Goal: Information Seeking & Learning: Learn about a topic

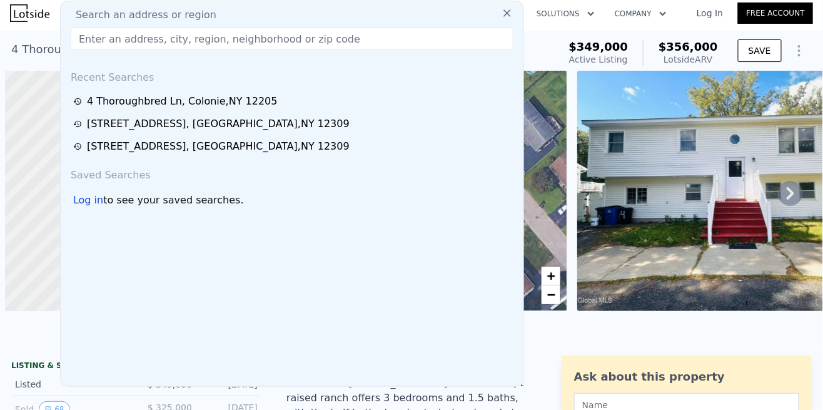
scroll to position [0, 5]
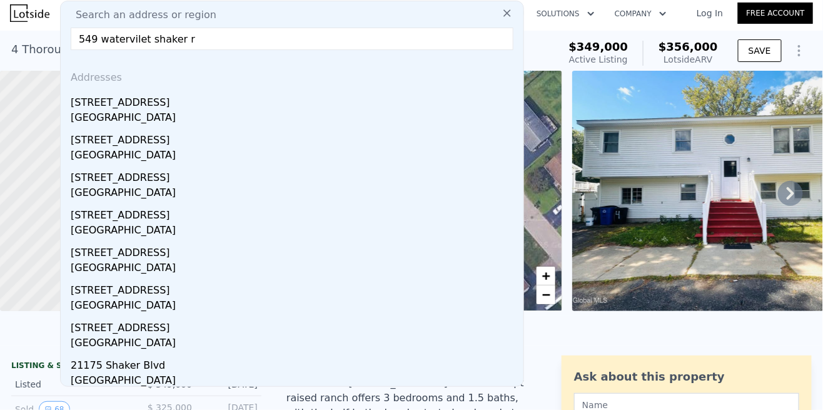
type input "[STREET_ADDRESS]"
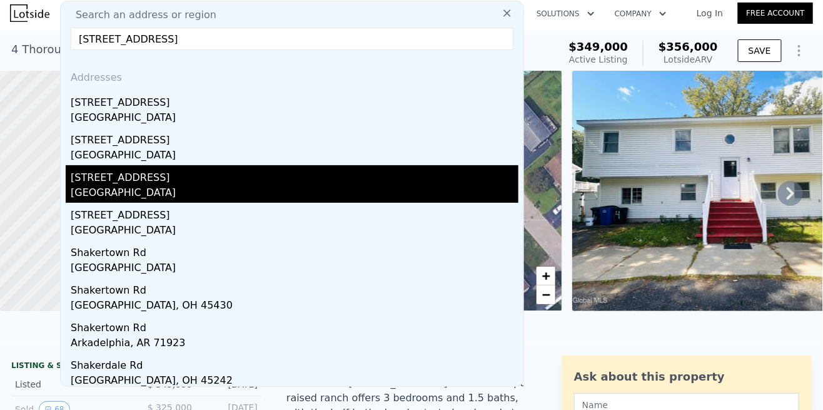
click at [83, 193] on div "[GEOGRAPHIC_DATA]" at bounding box center [295, 194] width 448 height 18
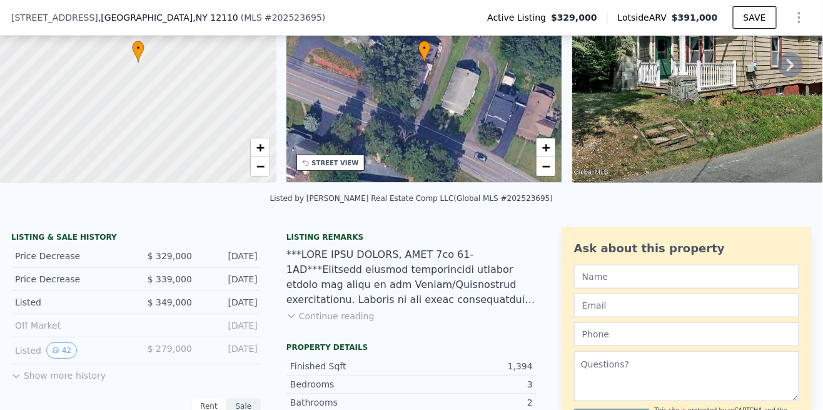
scroll to position [130, 0]
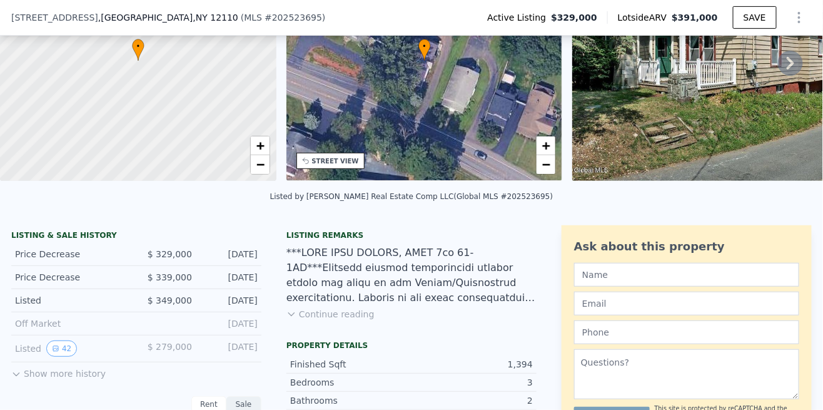
click at [23, 375] on button "Show more history" at bounding box center [58, 371] width 94 height 18
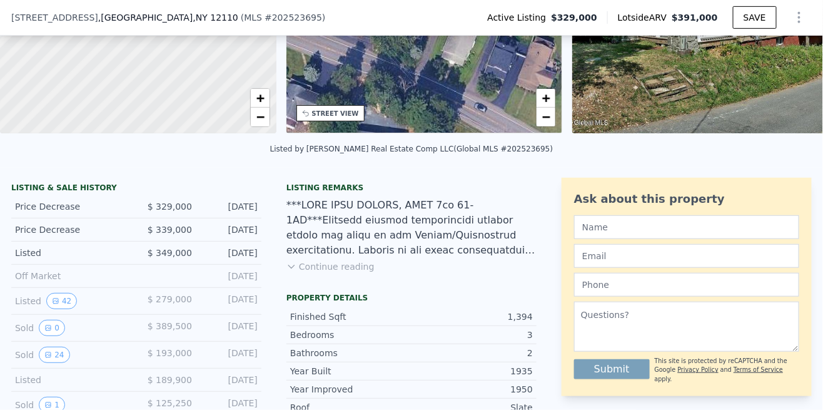
scroll to position [178, 0]
click at [58, 299] on button "42" at bounding box center [61, 301] width 31 height 16
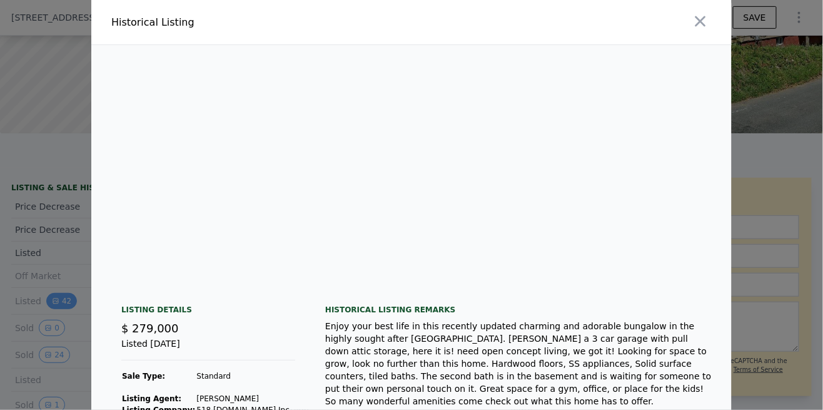
scroll to position [0, 8173]
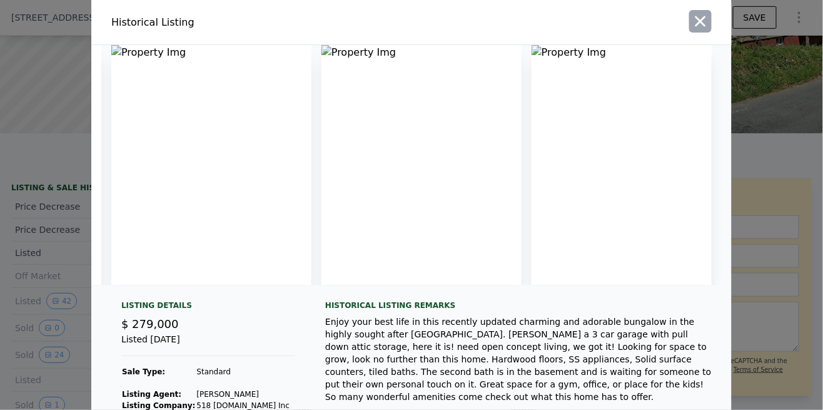
click at [697, 31] on button "button" at bounding box center [700, 21] width 23 height 23
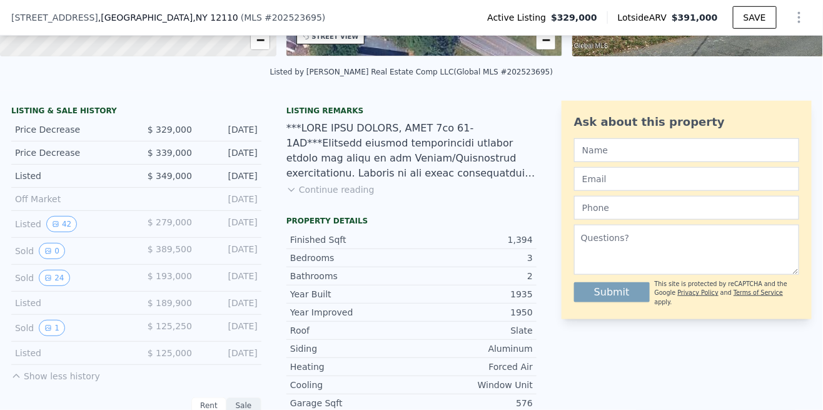
scroll to position [297, 0]
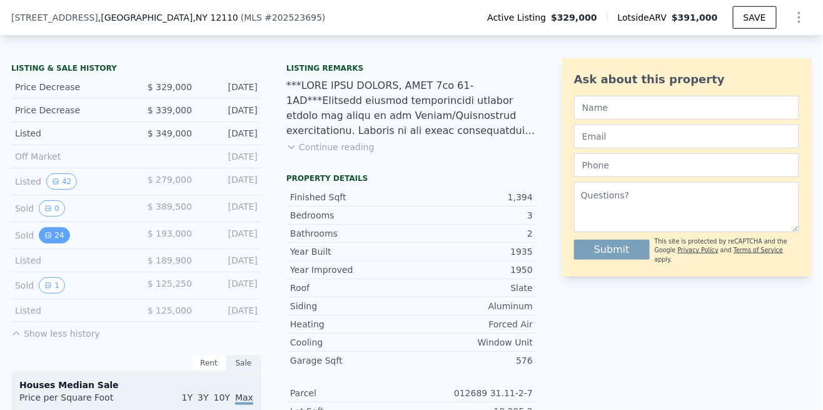
click at [54, 236] on button "24" at bounding box center [54, 235] width 31 height 16
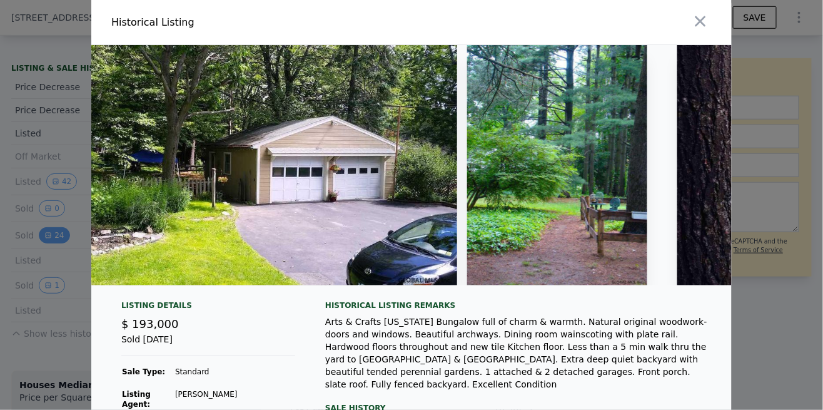
scroll to position [0, 6905]
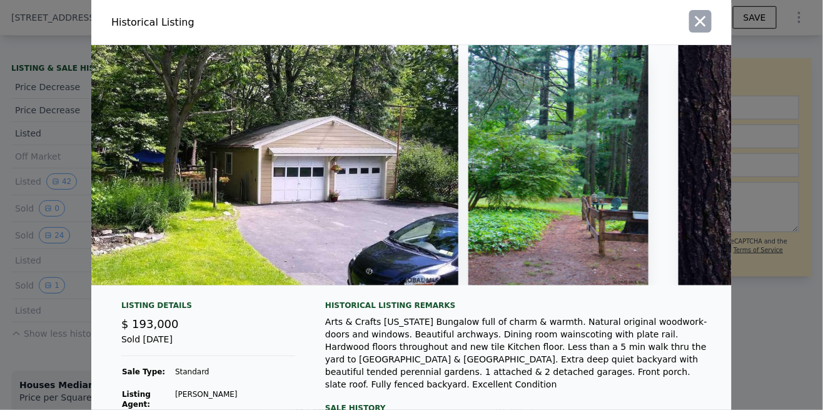
click at [706, 21] on icon "button" at bounding box center [701, 22] width 18 height 18
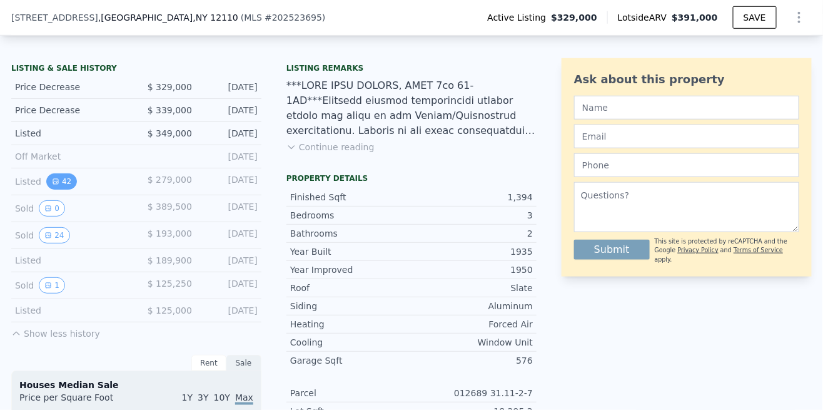
click at [63, 186] on button "42" at bounding box center [61, 181] width 31 height 16
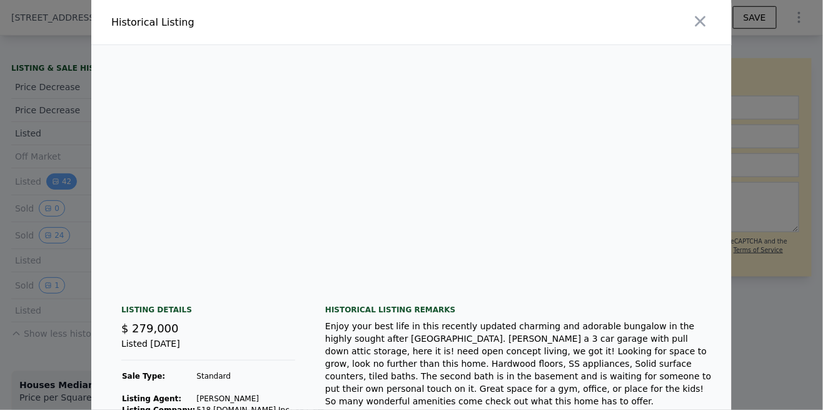
scroll to position [0, 1473]
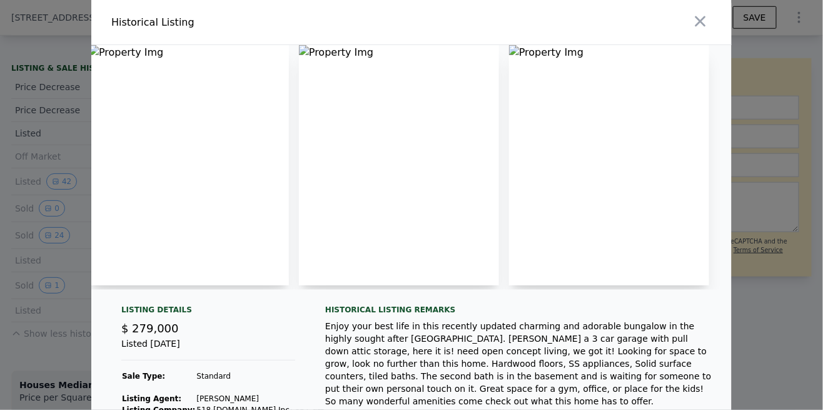
click at [599, 214] on div at bounding box center [609, 167] width 200 height 244
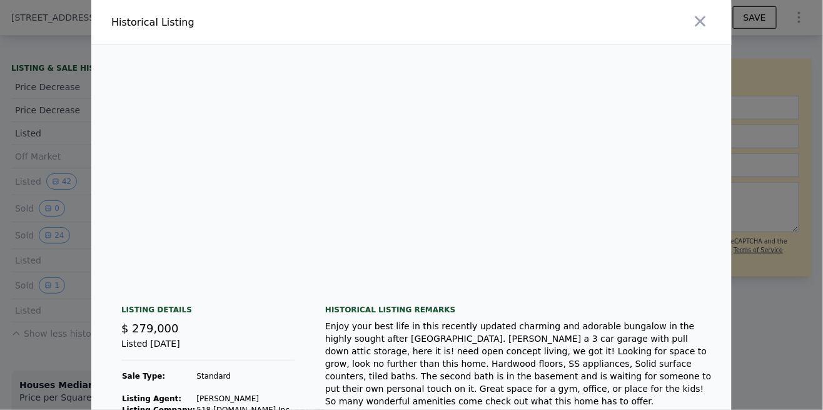
scroll to position [0, 8173]
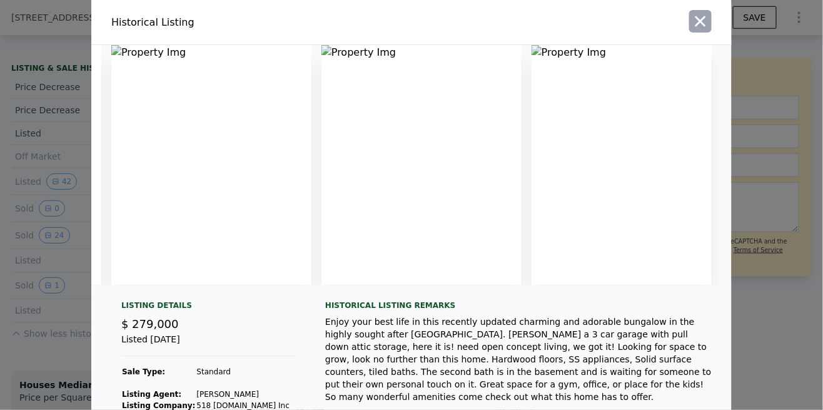
click at [700, 28] on icon "button" at bounding box center [701, 22] width 18 height 18
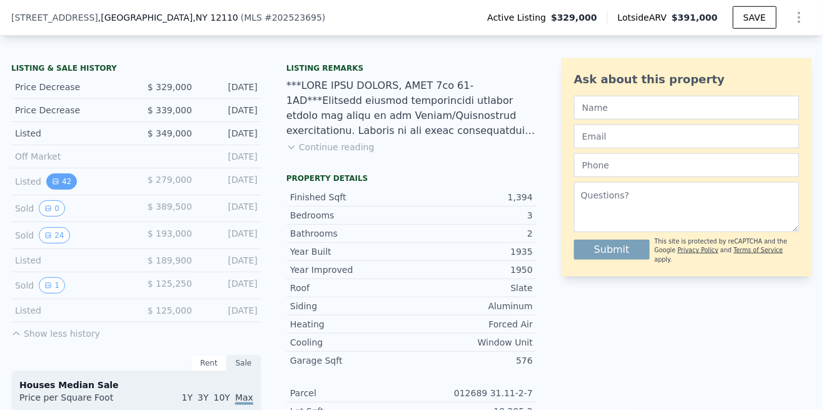
click at [53, 179] on icon "View historical data" at bounding box center [55, 181] width 5 height 5
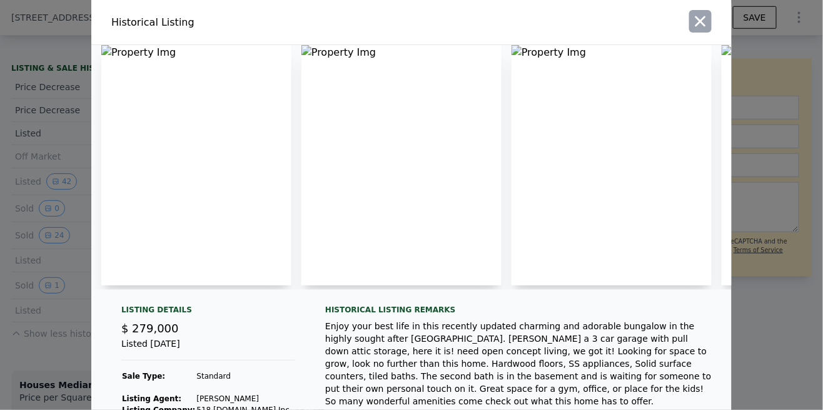
click at [697, 24] on icon "button" at bounding box center [700, 21] width 11 height 11
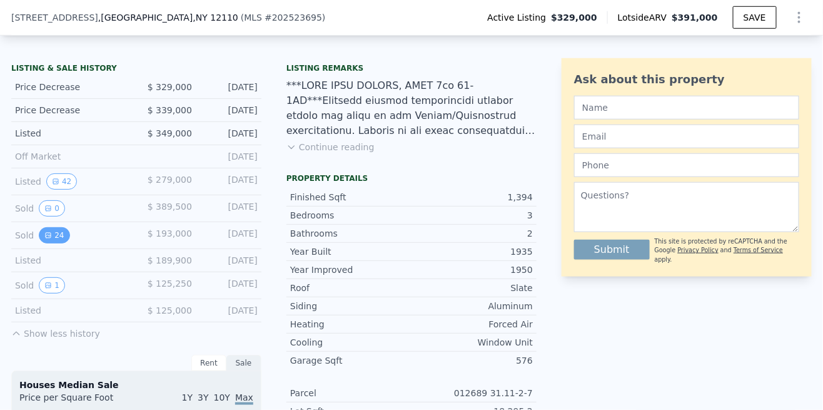
click at [40, 236] on button "24" at bounding box center [54, 235] width 31 height 16
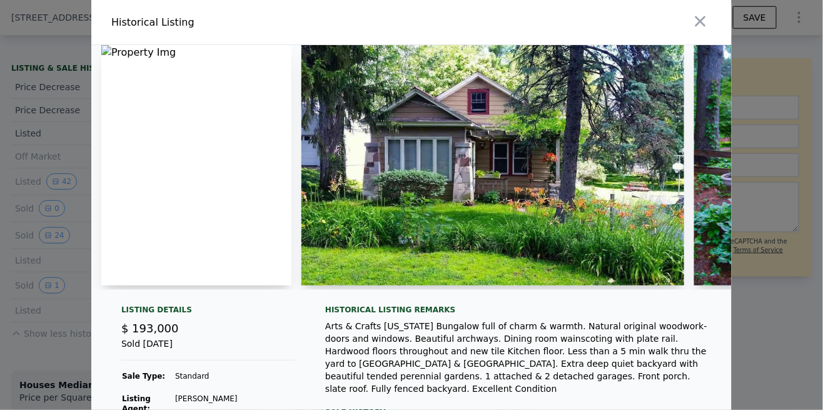
click at [388, 184] on img at bounding box center [492, 165] width 383 height 240
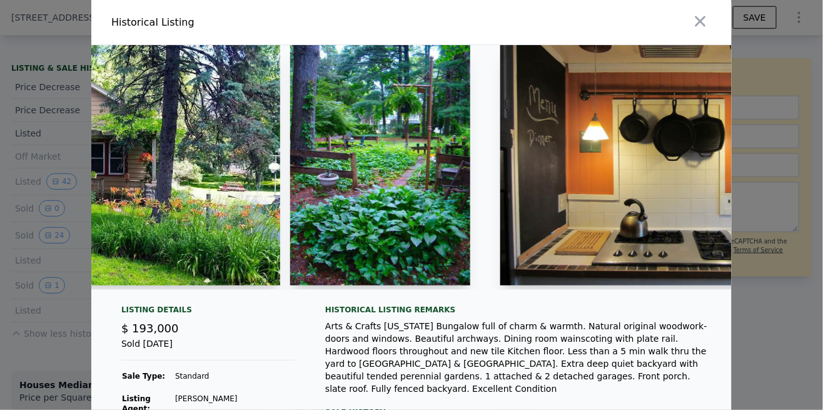
scroll to position [0, 406]
